Goal: Task Accomplishment & Management: Use online tool/utility

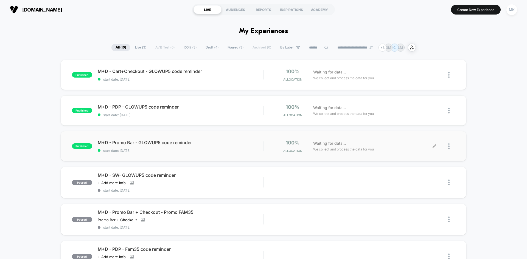
click at [432, 147] on div "Waiting for data... We collect and process the data for you" at bounding box center [373, 146] width 124 height 13
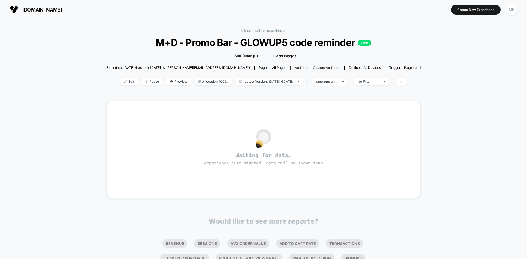
click at [313, 69] on span "Custom Audience" at bounding box center [326, 68] width 27 height 4
click at [252, 30] on link "< Back to all live experiences" at bounding box center [264, 31] width 46 height 4
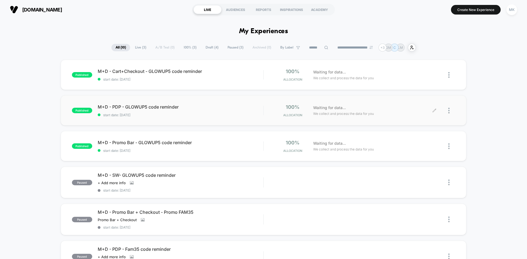
click at [432, 111] on icon at bounding box center [434, 111] width 4 height 4
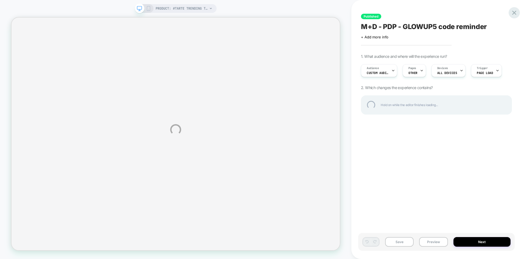
click at [515, 12] on div at bounding box center [514, 12] width 11 height 11
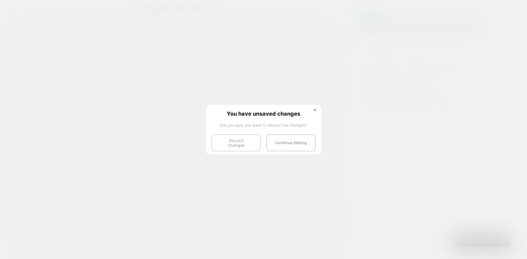
click at [241, 140] on button "Discard Changes" at bounding box center [235, 143] width 49 height 17
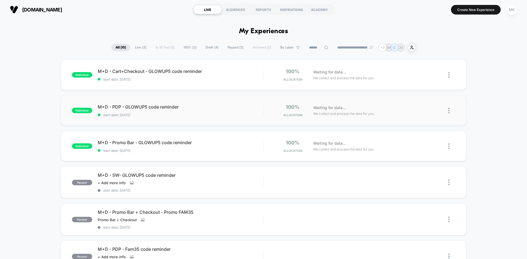
click at [449, 111] on img at bounding box center [448, 111] width 1 height 6
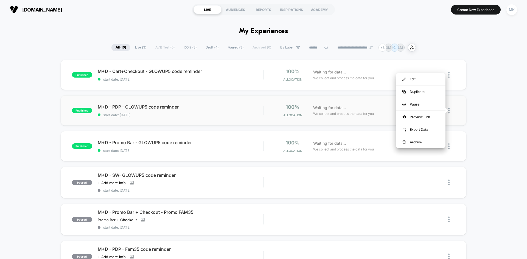
click at [386, 107] on div "Waiting for data... We collect and process the data for you" at bounding box center [373, 110] width 124 height 13
click at [449, 147] on img at bounding box center [448, 147] width 1 height 6
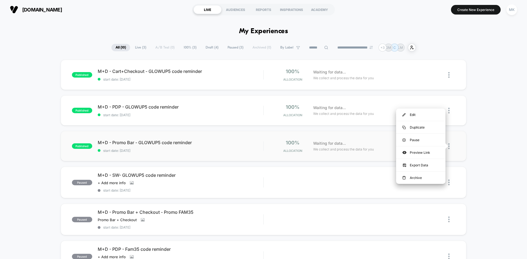
click at [456, 149] on div "published M+D - Promo Bar - GLOWUP5 code reminder start date: [DATE] 100% Alloc…" at bounding box center [264, 146] width 406 height 30
